Goal: Information Seeking & Learning: Learn about a topic

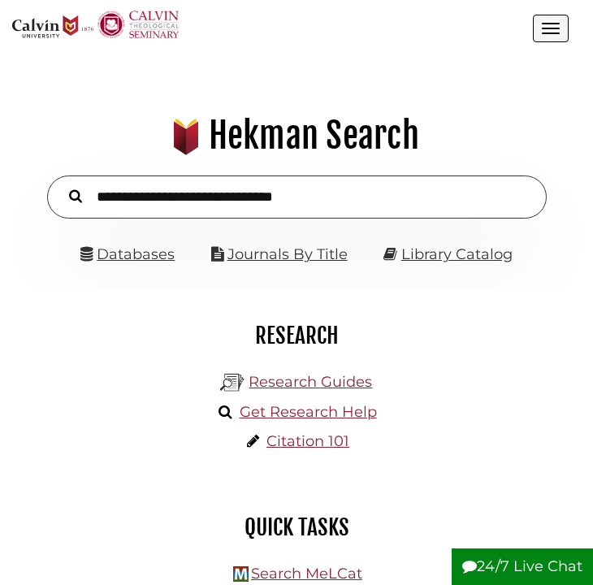
scroll to position [182, 544]
click at [149, 250] on link "Databases" at bounding box center [127, 254] width 94 height 18
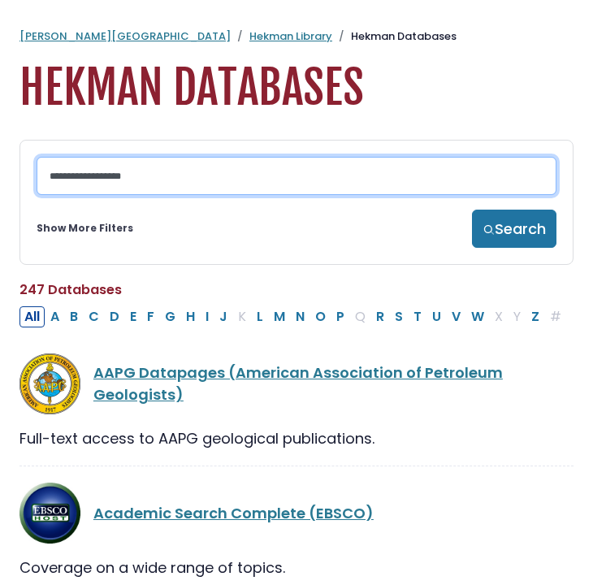
click at [173, 179] on input "Search database by title or keyword" at bounding box center [297, 176] width 520 height 38
type input "**********"
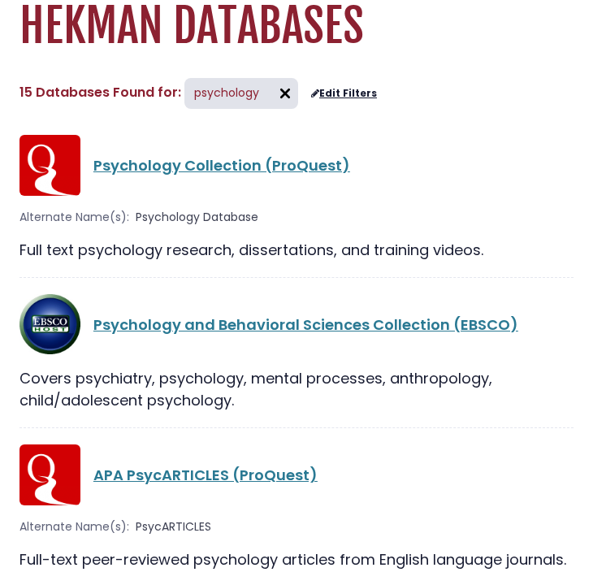
scroll to position [63, 0]
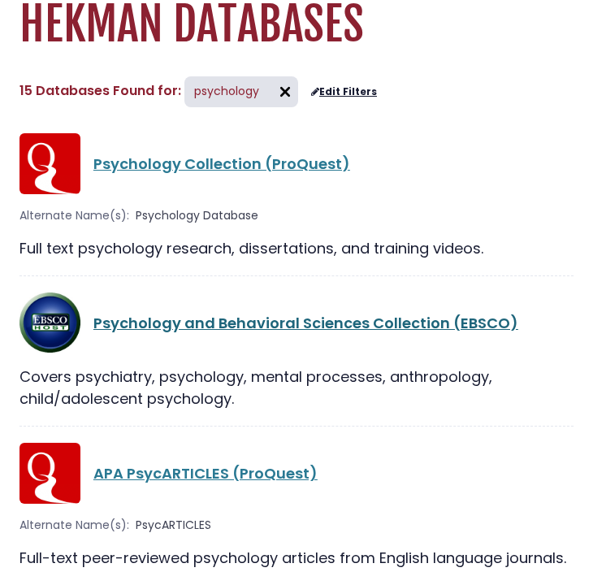
click at [177, 326] on link "Psychology and Behavioral Sciences Collection (EBSCO)" at bounding box center [305, 323] width 425 height 20
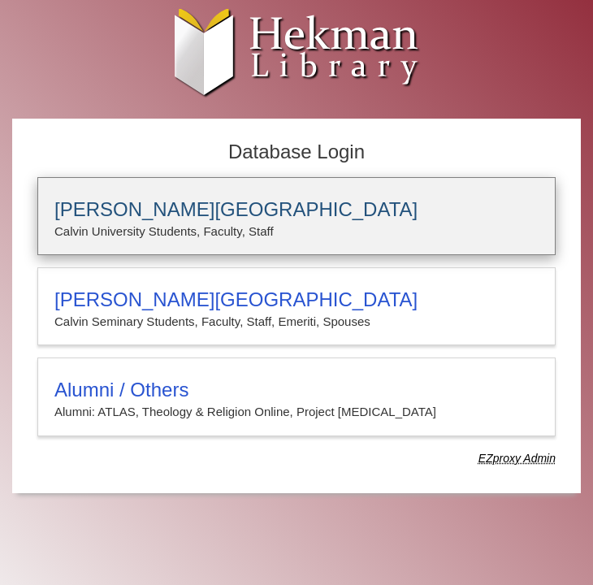
click at [171, 216] on h3 "[PERSON_NAME][GEOGRAPHIC_DATA]" at bounding box center [296, 209] width 484 height 23
